Goal: Task Accomplishment & Management: Manage account settings

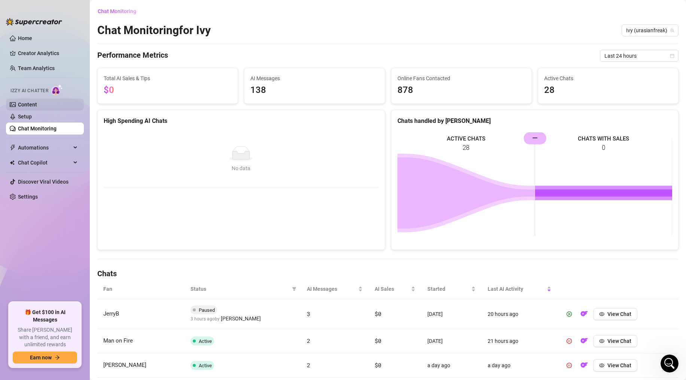
scroll to position [176, 0]
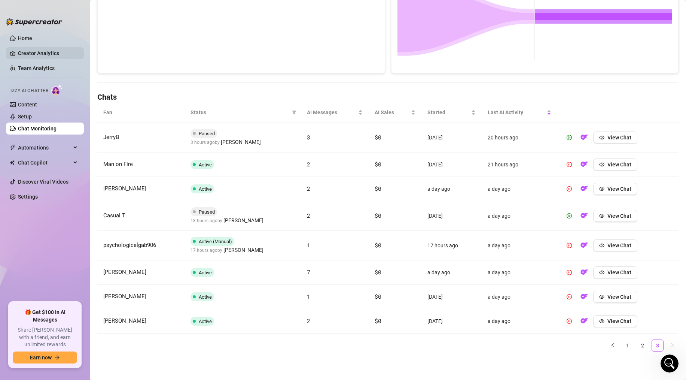
click at [37, 51] on link "Creator Analytics" at bounding box center [48, 53] width 60 height 12
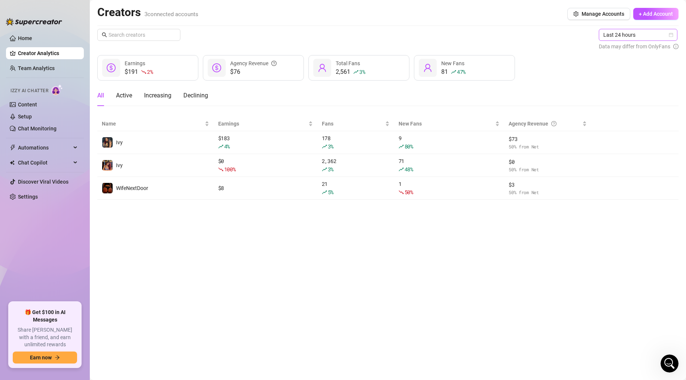
click at [632, 36] on span "Last 24 hours" at bounding box center [639, 34] width 70 height 11
click at [615, 58] on div "Last 7 days" at bounding box center [639, 62] width 67 height 8
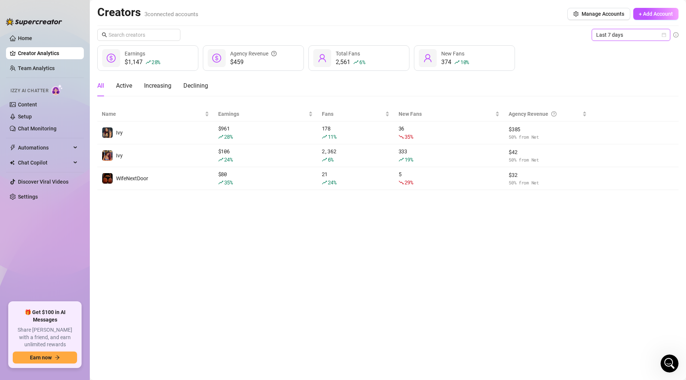
click at [618, 36] on span "Last 7 days" at bounding box center [631, 34] width 70 height 11
click at [618, 48] on div "Last 24 hours" at bounding box center [631, 50] width 67 height 8
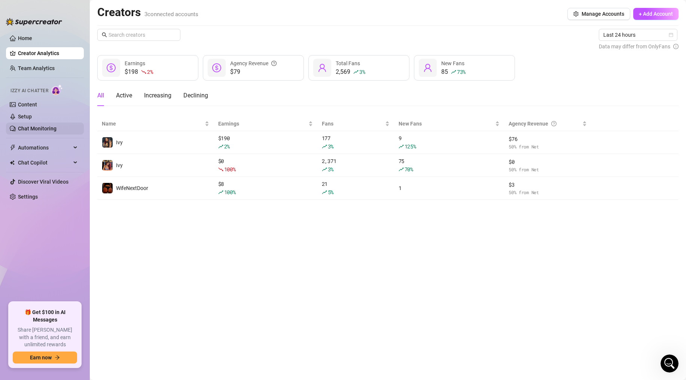
click at [54, 127] on link "Chat Monitoring" at bounding box center [37, 128] width 39 height 6
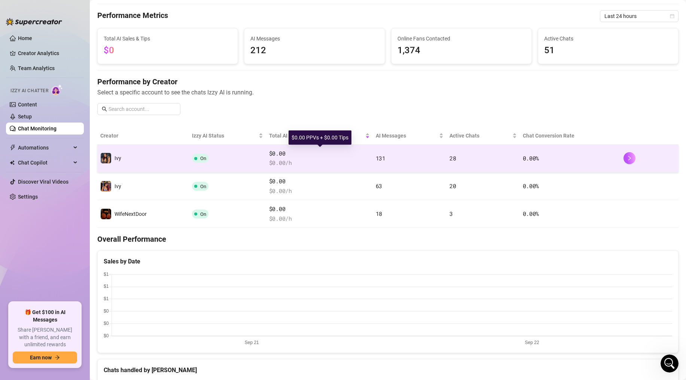
click at [326, 153] on span "$0.00" at bounding box center [319, 153] width 101 height 9
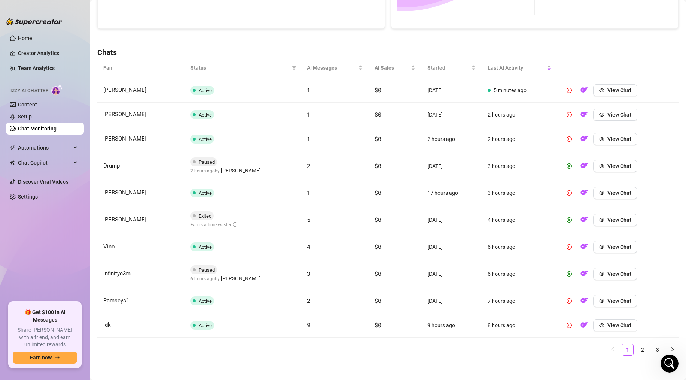
scroll to position [221, 0]
click at [587, 219] on img "button" at bounding box center [584, 219] width 7 height 7
click at [586, 275] on img "button" at bounding box center [584, 273] width 7 height 7
click at [583, 91] on img "button" at bounding box center [584, 89] width 7 height 7
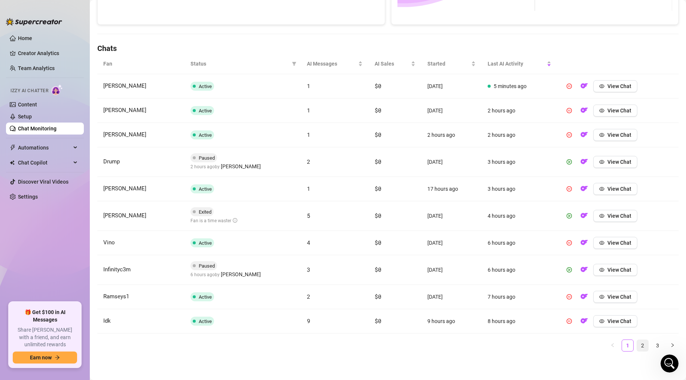
click at [639, 344] on link "2" at bounding box center [642, 345] width 11 height 11
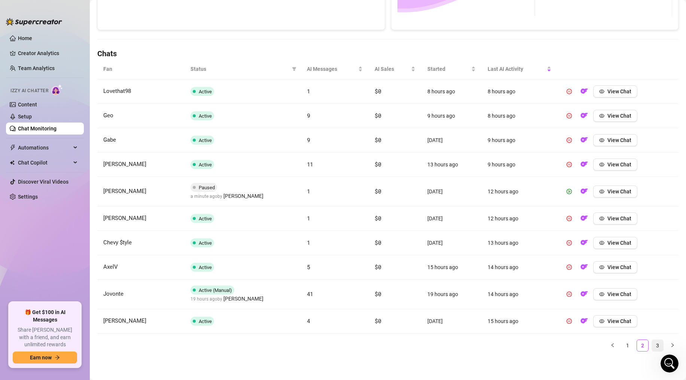
click at [657, 343] on link "3" at bounding box center [657, 345] width 11 height 11
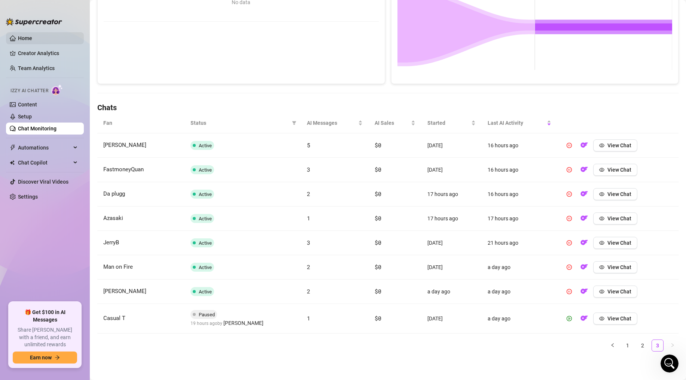
scroll to position [166, 0]
click at [45, 145] on span "Automations" at bounding box center [44, 148] width 53 height 12
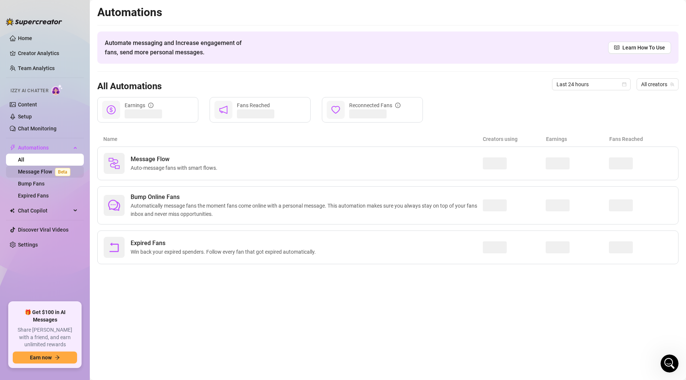
click at [41, 173] on link "Message Flow Beta" at bounding box center [45, 171] width 55 height 6
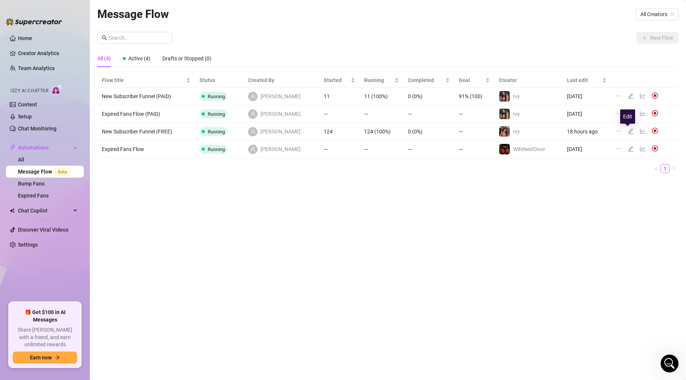
click at [629, 133] on icon "edit" at bounding box center [631, 131] width 6 height 6
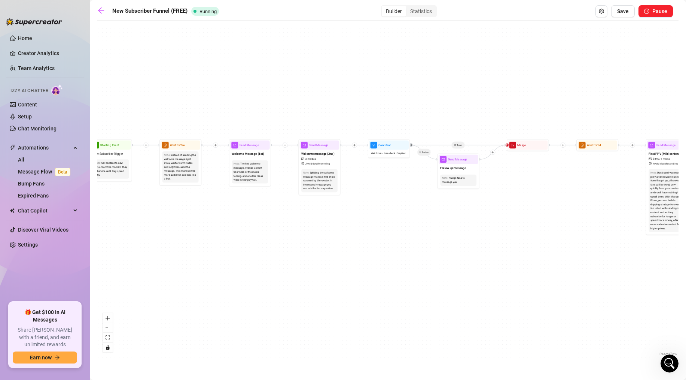
drag, startPoint x: 149, startPoint y: 232, endPoint x: 225, endPoint y: 241, distance: 76.1
click at [225, 241] on div "If True If True If True If False If False If False If True If False Merge Merge…" at bounding box center [387, 190] width 581 height 333
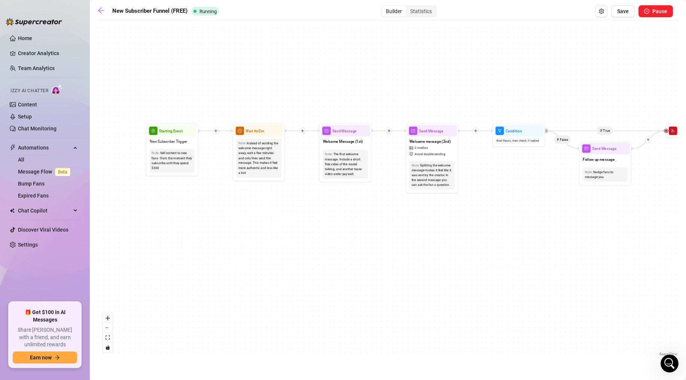
drag, startPoint x: 196, startPoint y: 243, endPoint x: 132, endPoint y: 232, distance: 64.9
click at [132, 232] on div "If True If True If True If False If False If False If True If False Merge Merge…" at bounding box center [387, 190] width 581 height 333
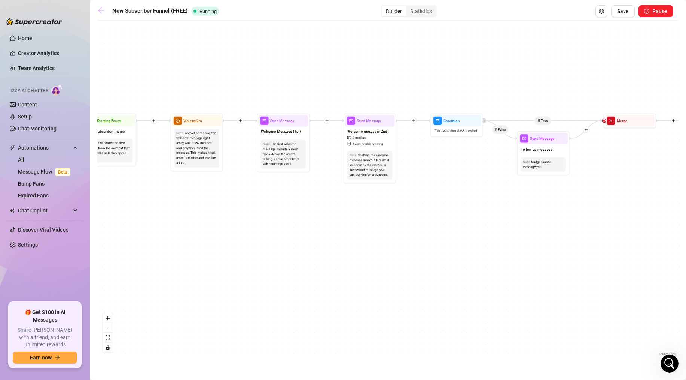
click at [103, 10] on icon "arrow-left" at bounding box center [100, 10] width 7 height 7
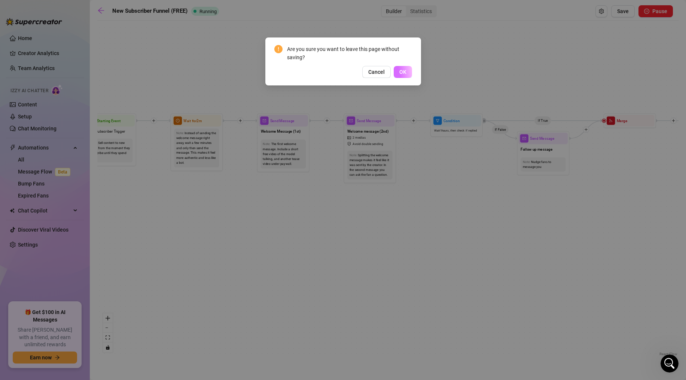
click at [398, 70] on button "OK" at bounding box center [403, 72] width 18 height 12
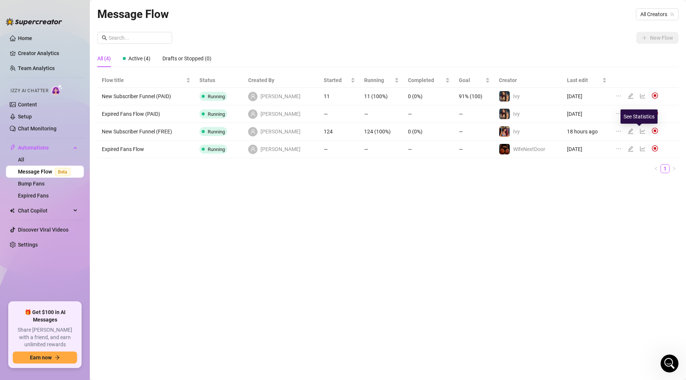
click at [640, 130] on icon "line-chart" at bounding box center [643, 131] width 6 height 6
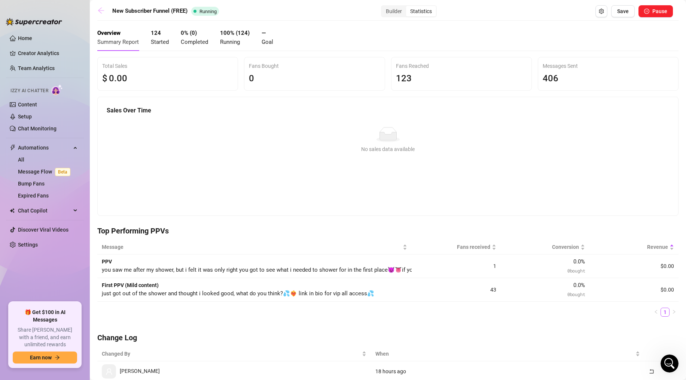
click at [99, 10] on icon "arrow-left" at bounding box center [101, 10] width 6 height 6
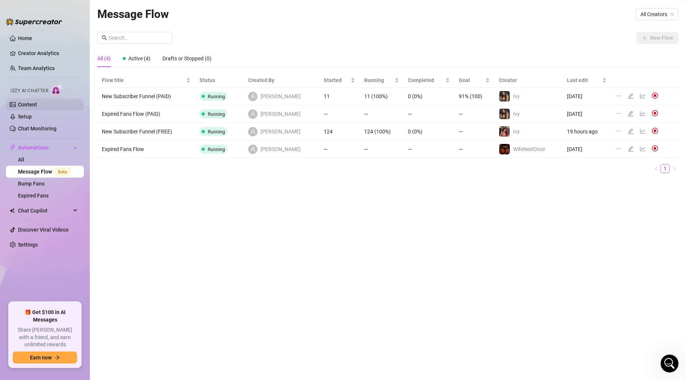
click at [37, 107] on link "Content" at bounding box center [27, 104] width 19 height 6
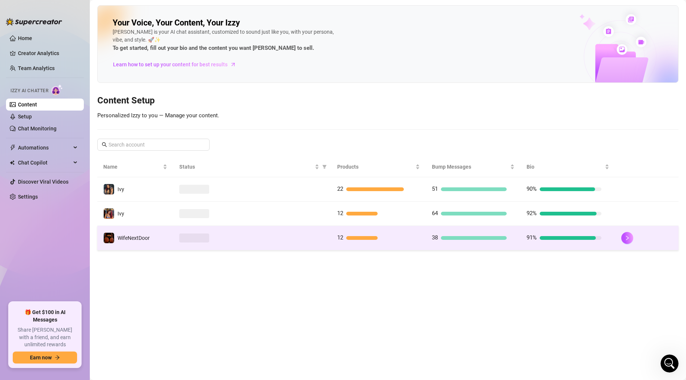
click at [227, 240] on div at bounding box center [252, 237] width 146 height 9
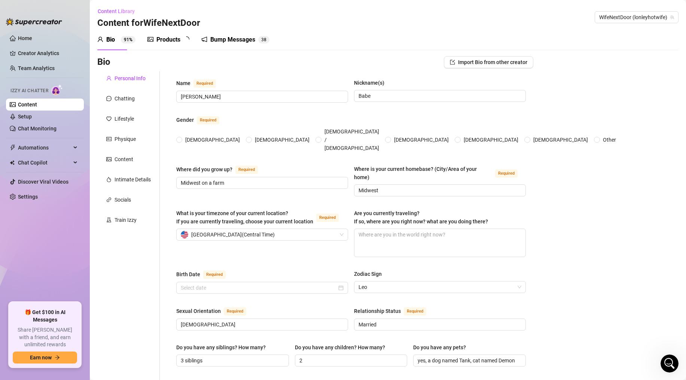
radio input "true"
type input "[DATE]"
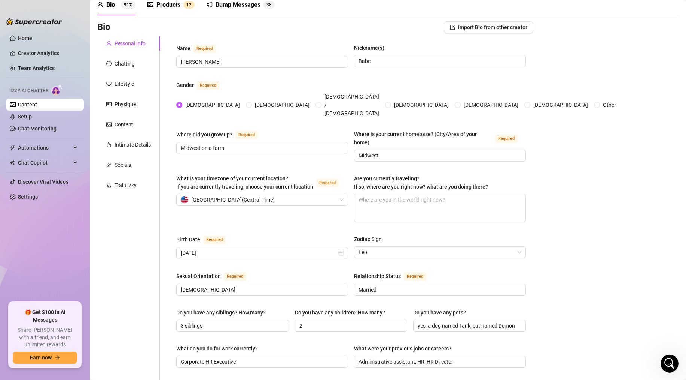
scroll to position [36, 0]
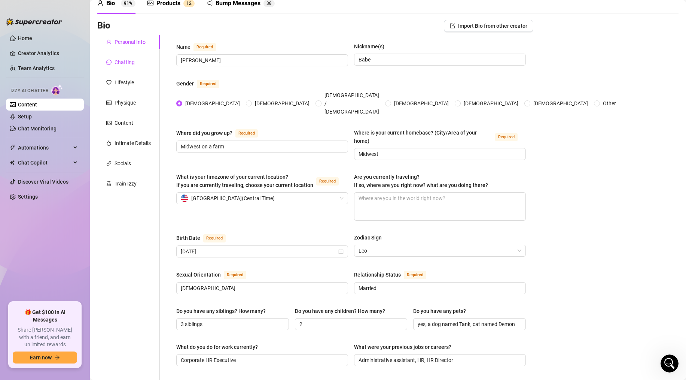
click at [131, 62] on div "Chatting" at bounding box center [125, 62] width 20 height 8
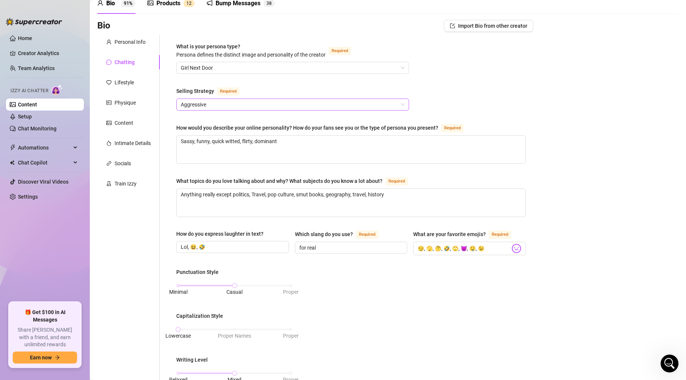
click at [215, 103] on span "Aggressive" at bounding box center [293, 104] width 224 height 11
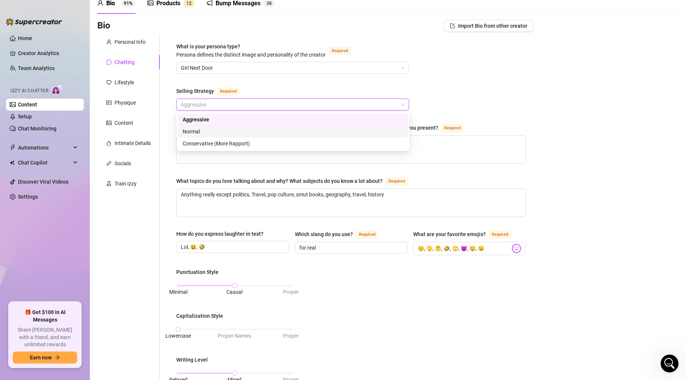
click at [202, 130] on div "Normal" at bounding box center [293, 131] width 221 height 8
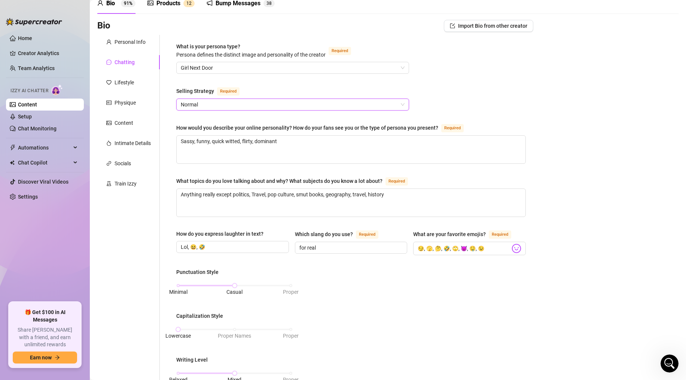
click at [245, 90] on label "Selling Strategy Required" at bounding box center [212, 90] width 72 height 9
click at [245, 99] on input "Selling Strategy Required" at bounding box center [289, 104] width 217 height 11
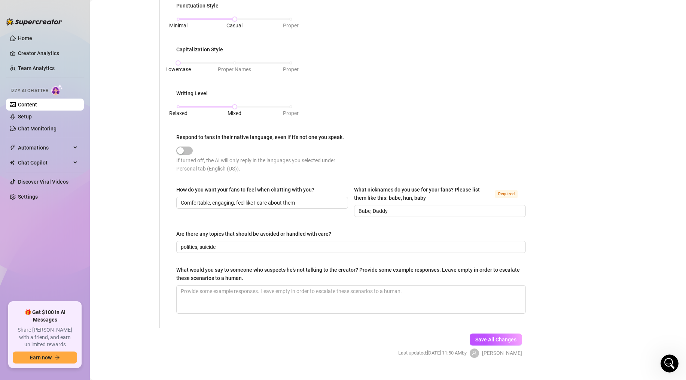
scroll to position [316, 0]
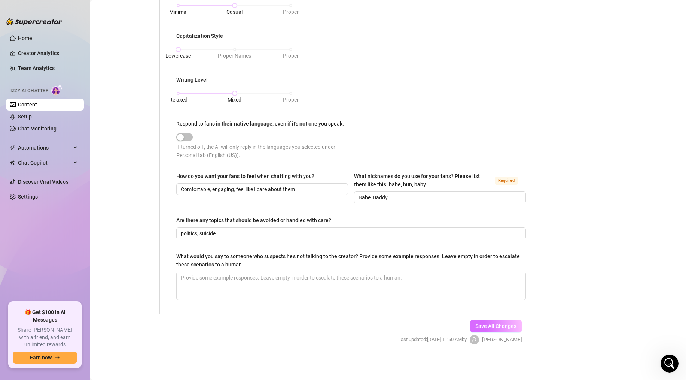
click at [485, 323] on span "Save All Changes" at bounding box center [495, 326] width 41 height 6
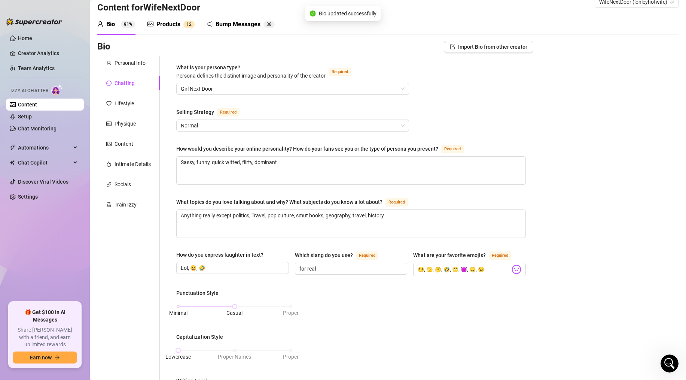
scroll to position [0, 0]
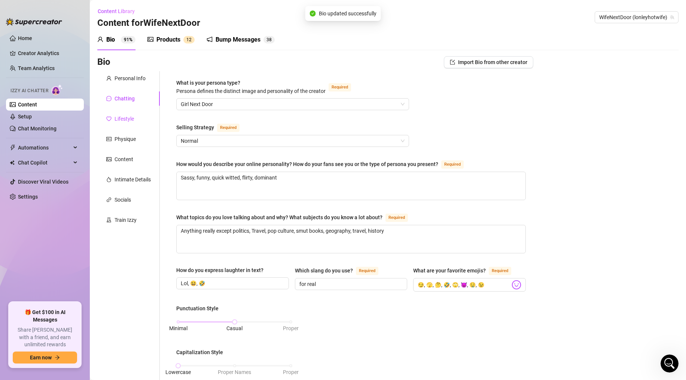
click at [128, 119] on div "Lifestyle" at bounding box center [124, 119] width 19 height 8
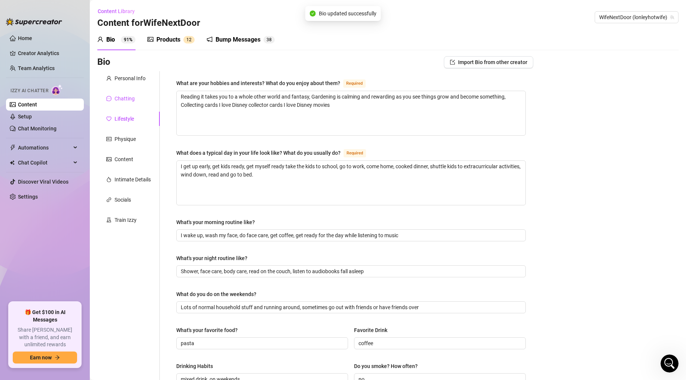
click at [126, 98] on div "Chatting" at bounding box center [125, 98] width 20 height 8
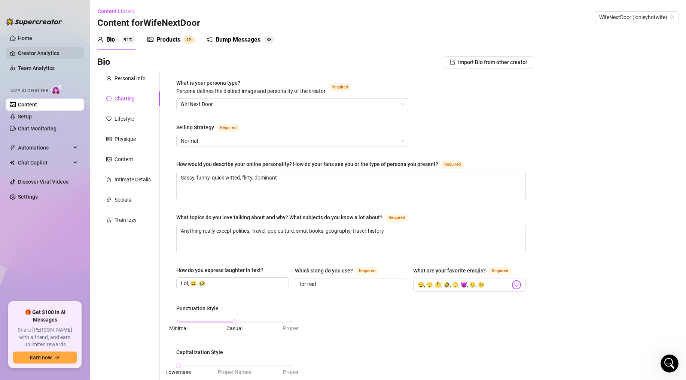
click at [34, 48] on link "Creator Analytics" at bounding box center [48, 53] width 60 height 12
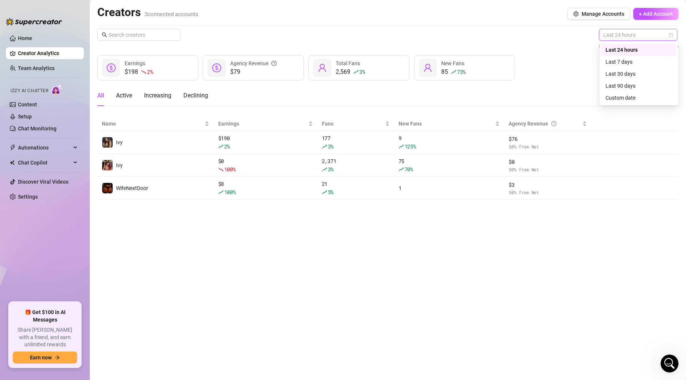
click at [615, 35] on span "Last 24 hours" at bounding box center [639, 34] width 70 height 11
click at [618, 51] on div "Last 24 hours" at bounding box center [639, 50] width 67 height 8
